Goal: Transaction & Acquisition: Purchase product/service

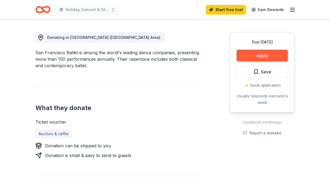
scroll to position [143, 0]
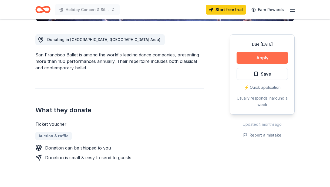
click at [261, 56] on button "Apply" at bounding box center [261, 58] width 51 height 12
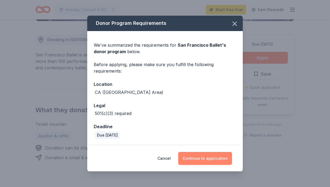
click at [208, 157] on button "Continue to application" at bounding box center [205, 158] width 54 height 13
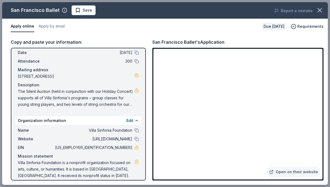
scroll to position [28, 0]
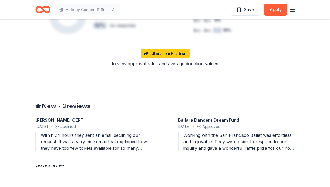
scroll to position [425, 0]
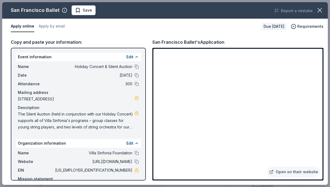
scroll to position [104, 0]
